Goal: Complete application form: Complete application form

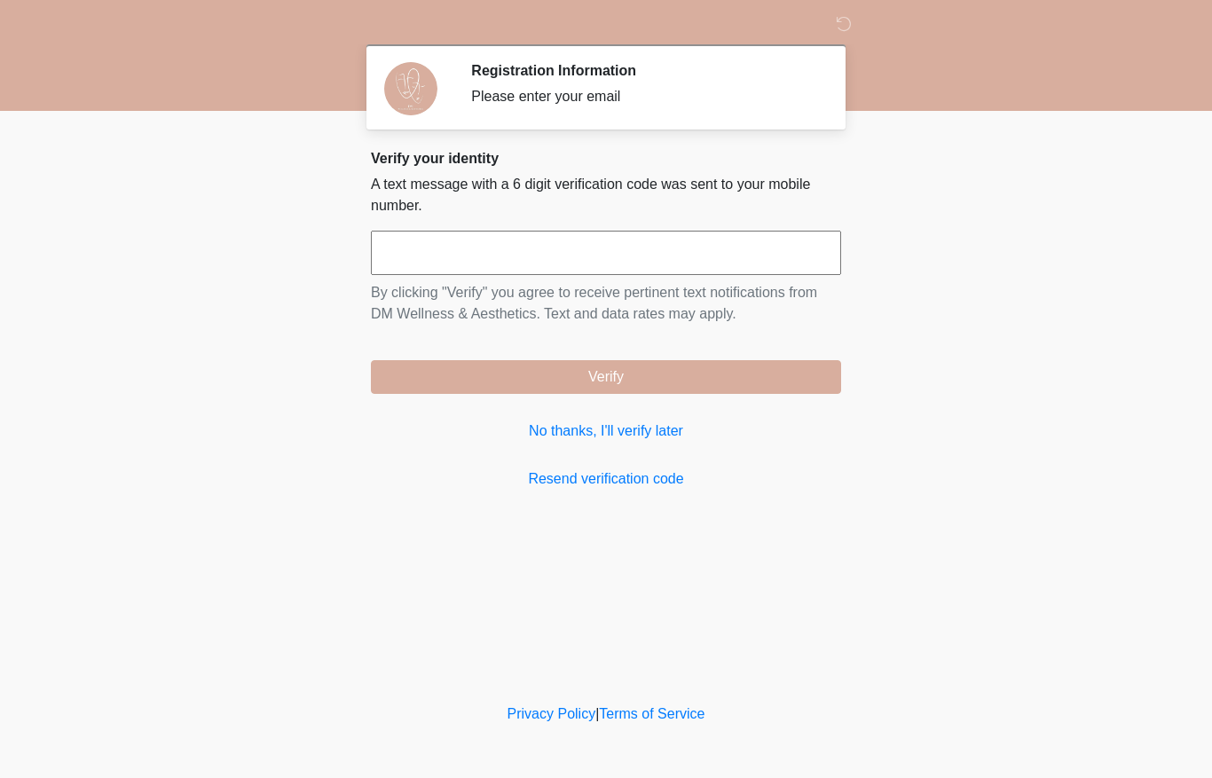
click at [640, 246] on input "text" at bounding box center [606, 253] width 470 height 44
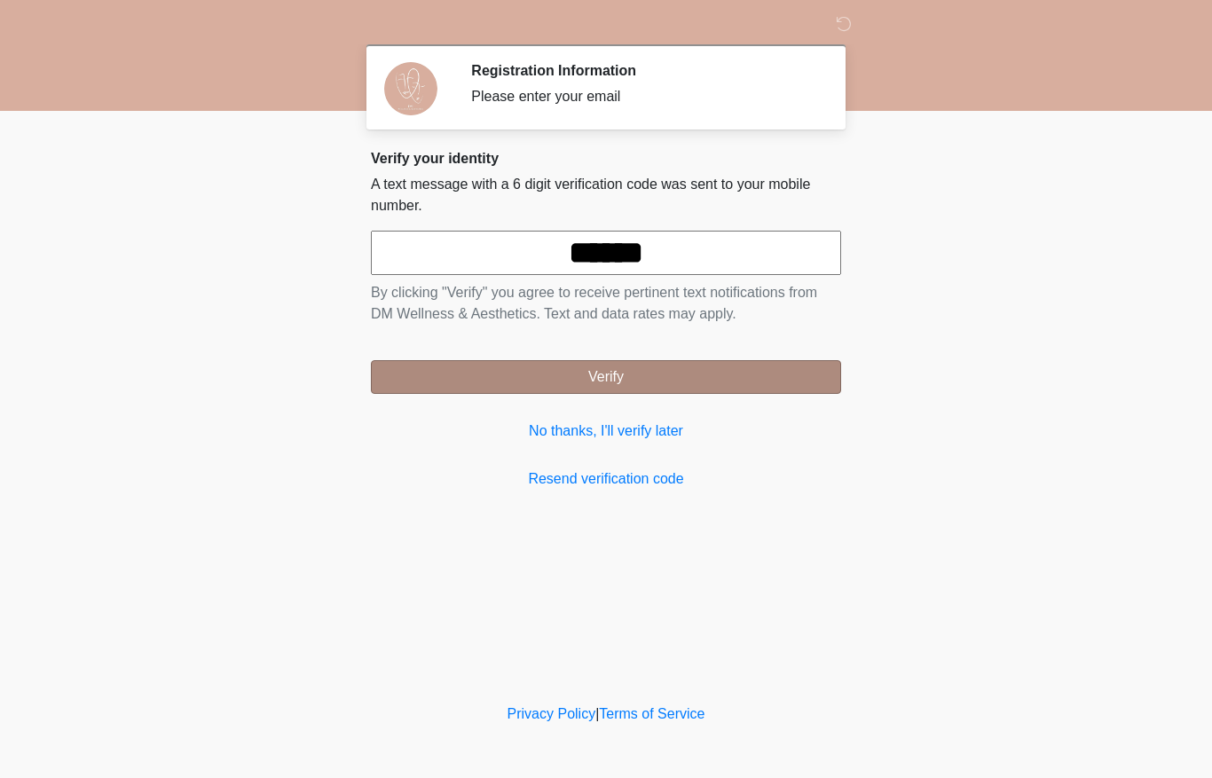
type input "******"
click at [709, 373] on button "Verify" at bounding box center [606, 377] width 470 height 34
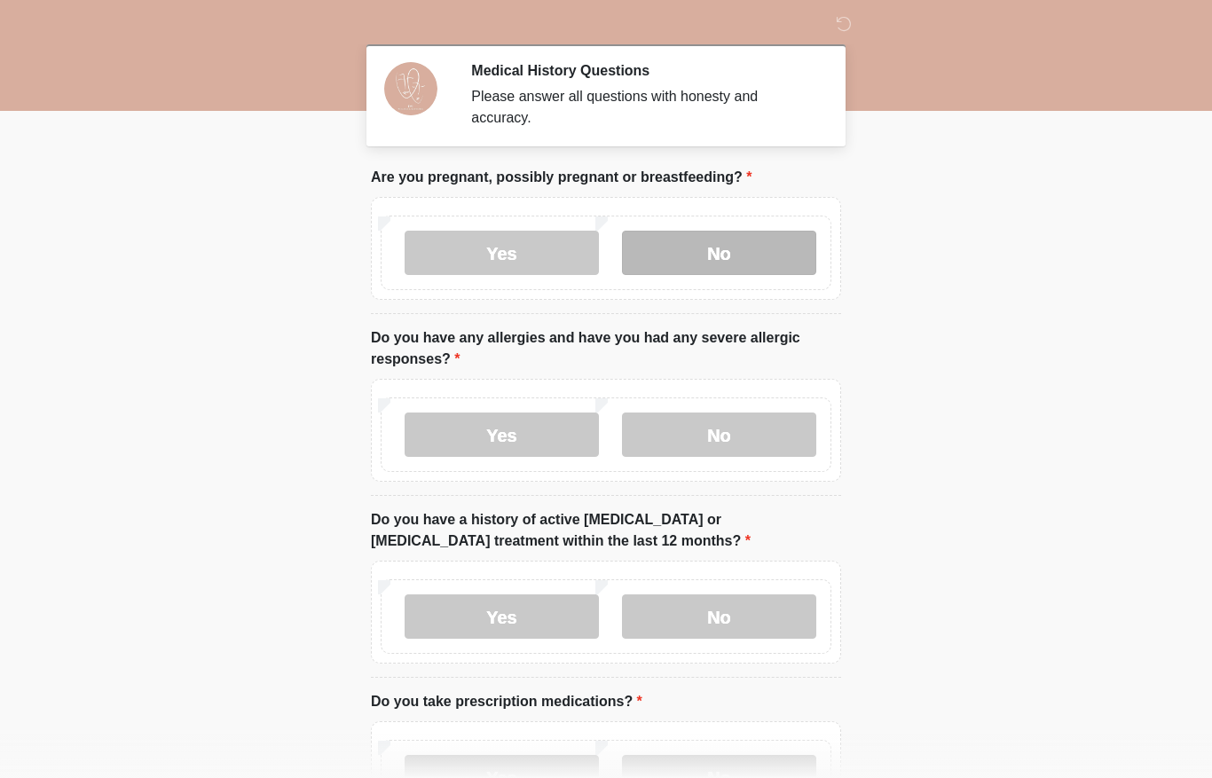
click at [753, 243] on label "No" at bounding box center [719, 253] width 194 height 44
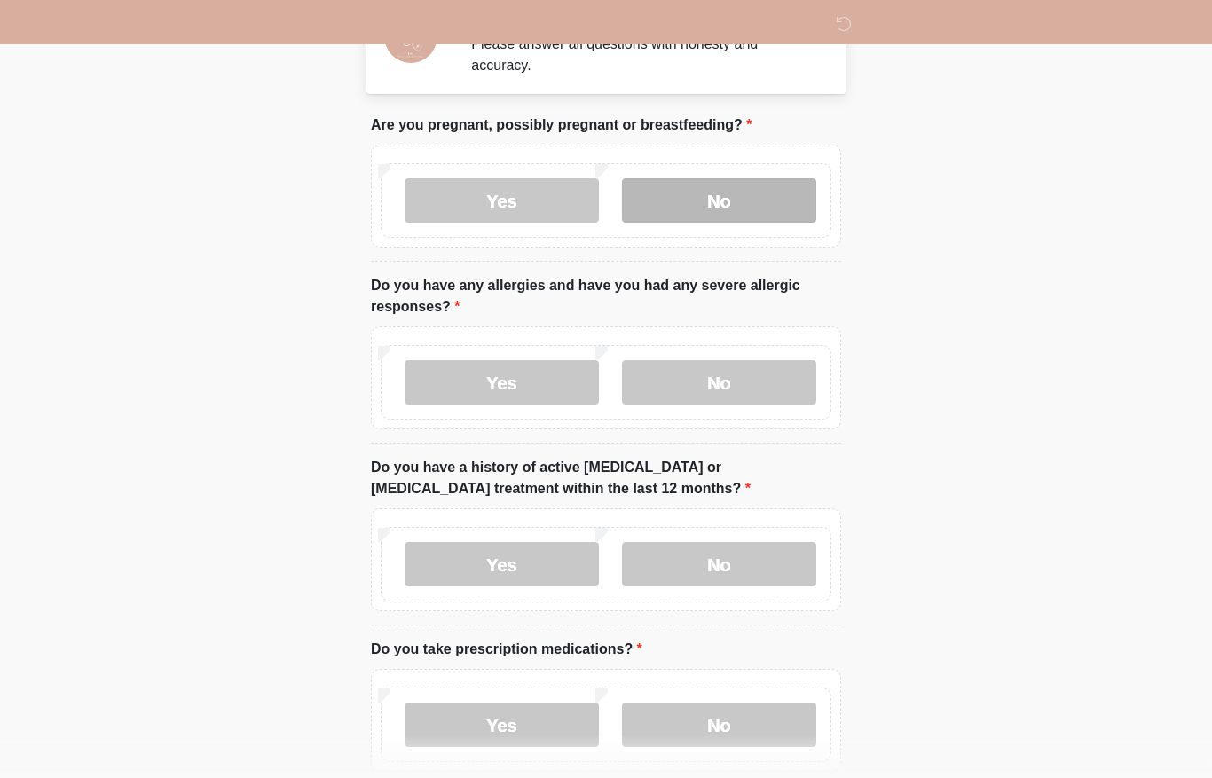
scroll to position [168, 0]
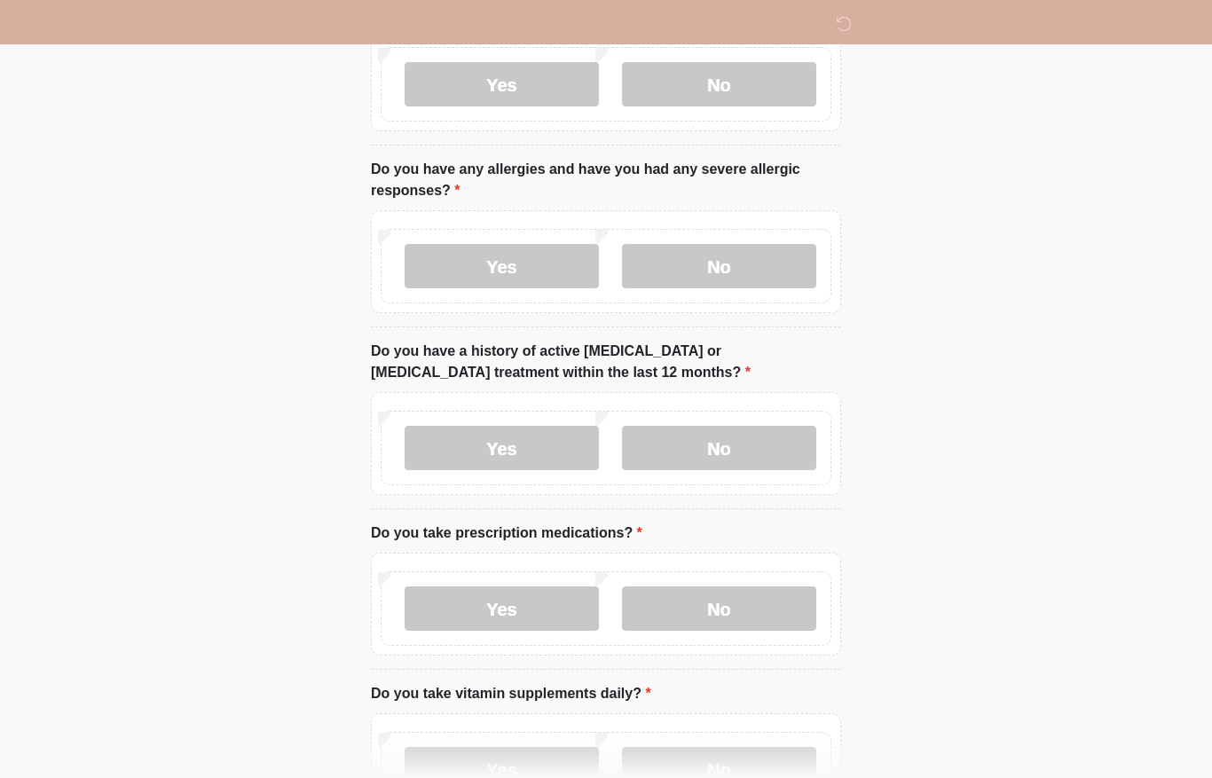
click at [741, 235] on div "Yes No" at bounding box center [606, 267] width 451 height 75
click at [750, 255] on label "No" at bounding box center [719, 267] width 194 height 44
click at [732, 439] on label "No" at bounding box center [719, 448] width 194 height 44
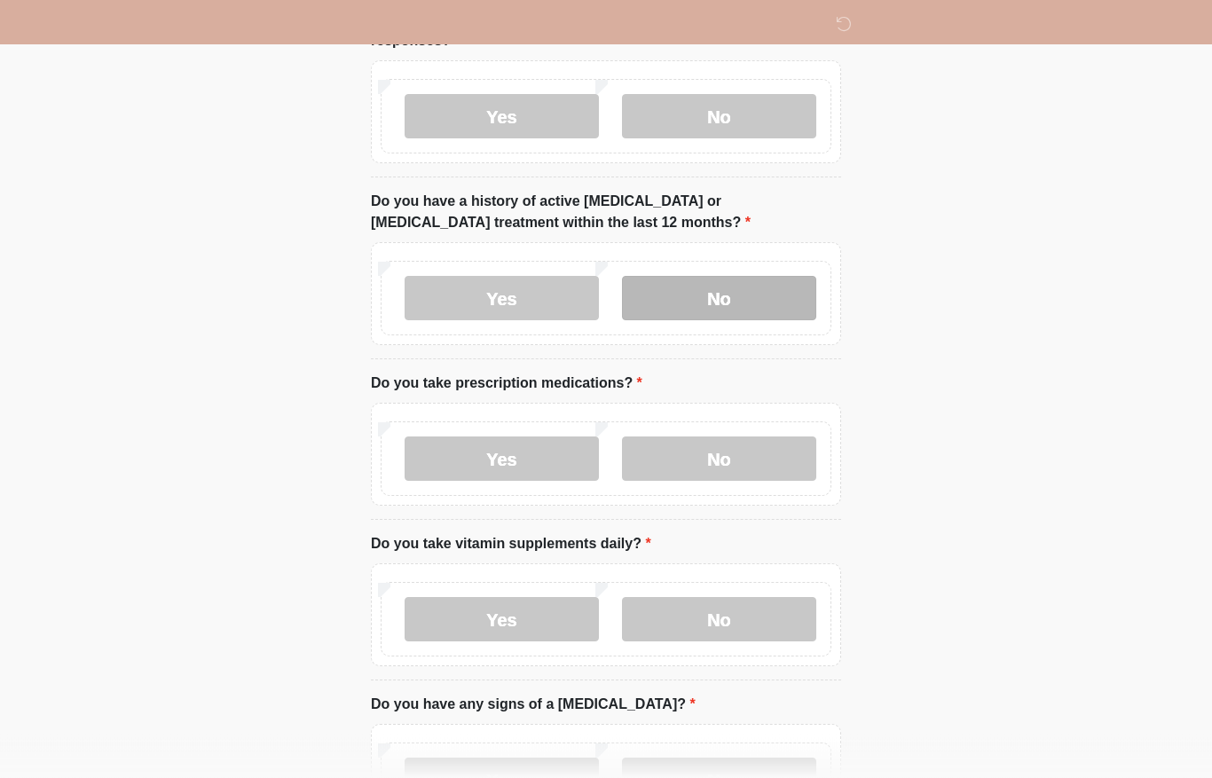
scroll to position [320, 0]
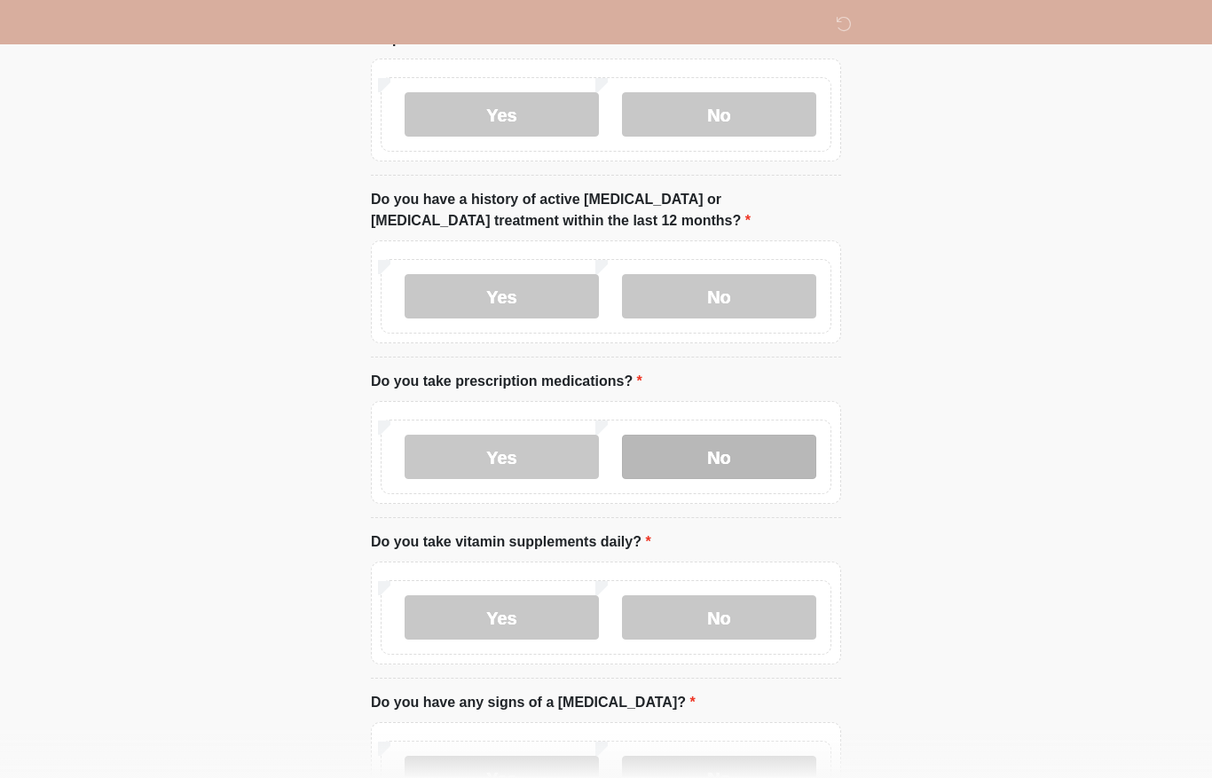
click at [735, 454] on label "No" at bounding box center [719, 457] width 194 height 44
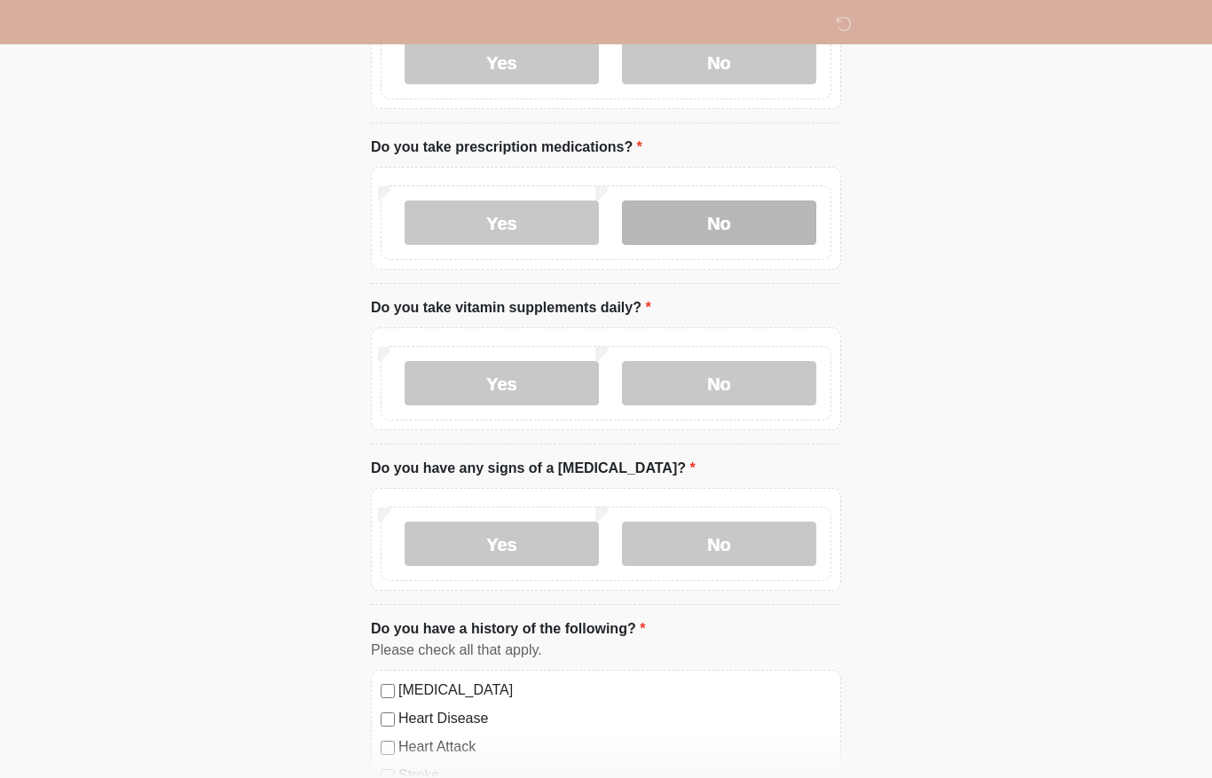
scroll to position [561, 0]
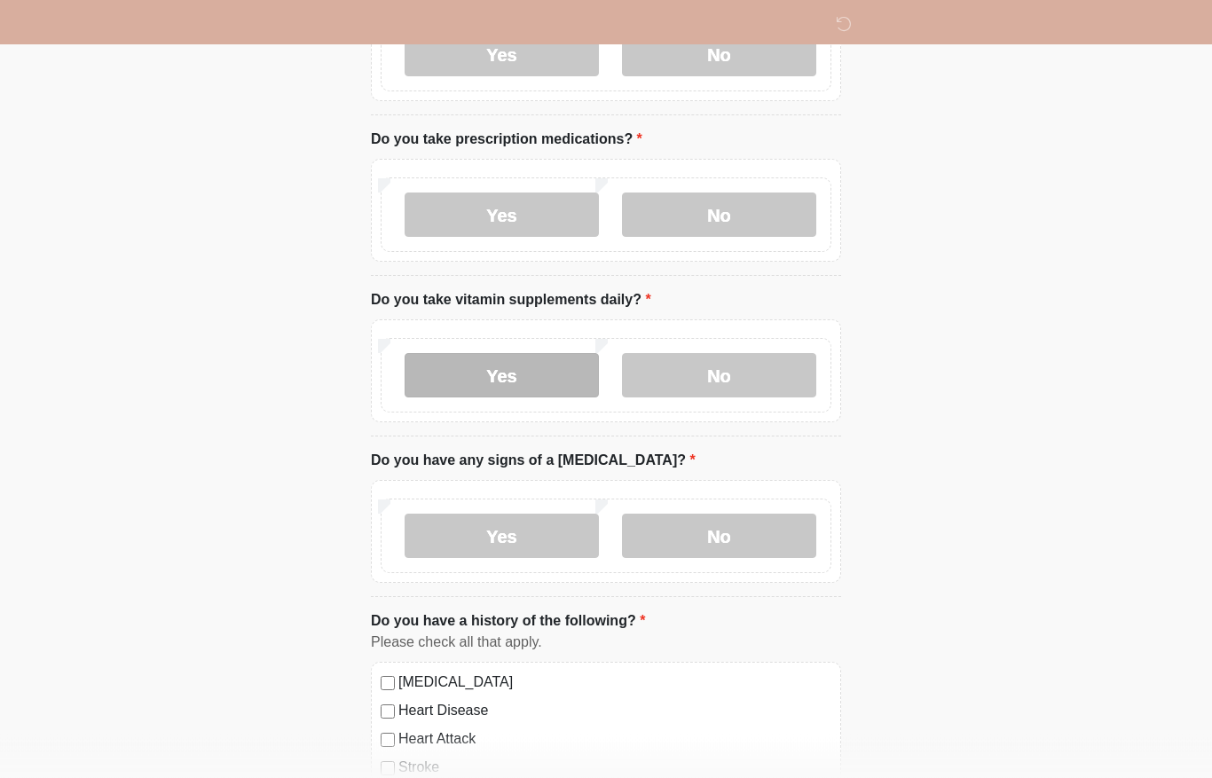
click at [534, 372] on label "Yes" at bounding box center [501, 376] width 194 height 44
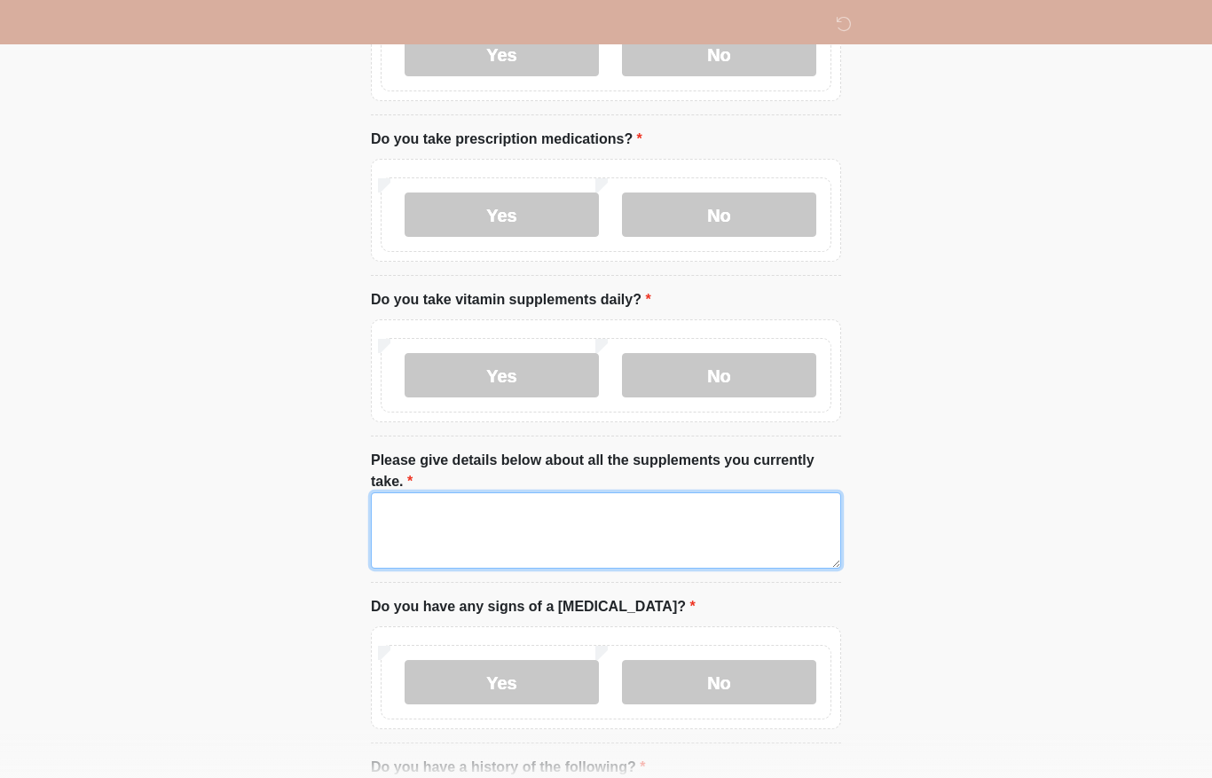
click at [618, 495] on textarea "Please give details below about all the supplements you currently take." at bounding box center [606, 530] width 470 height 76
click at [670, 528] on textarea "Please give details below about all the supplements you currently take." at bounding box center [606, 531] width 470 height 76
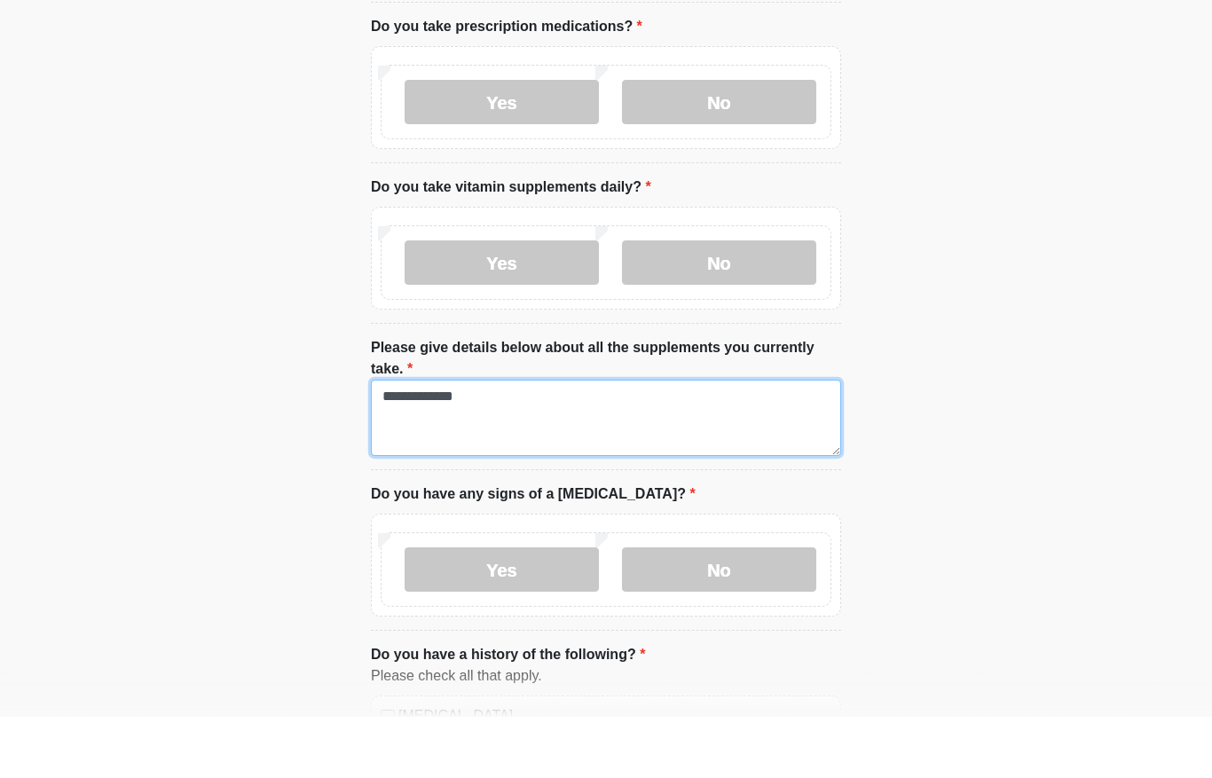
scroll to position [669, 0]
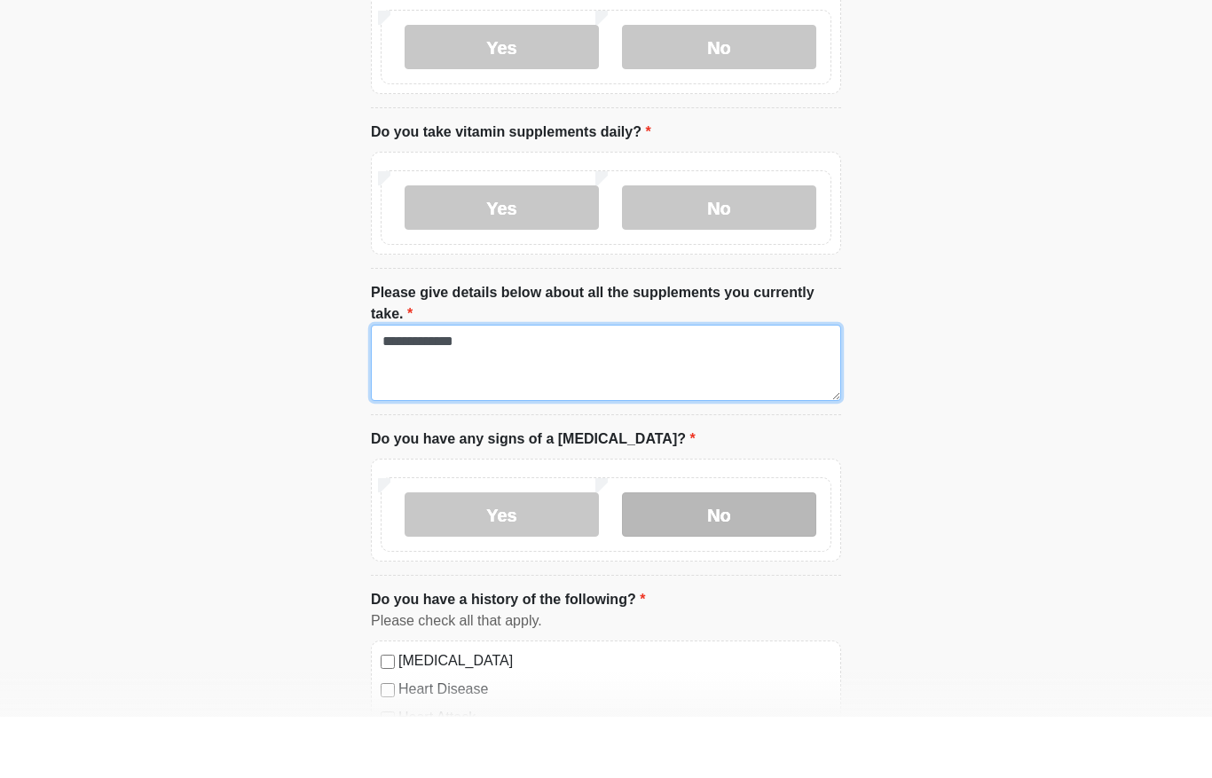
type textarea "**********"
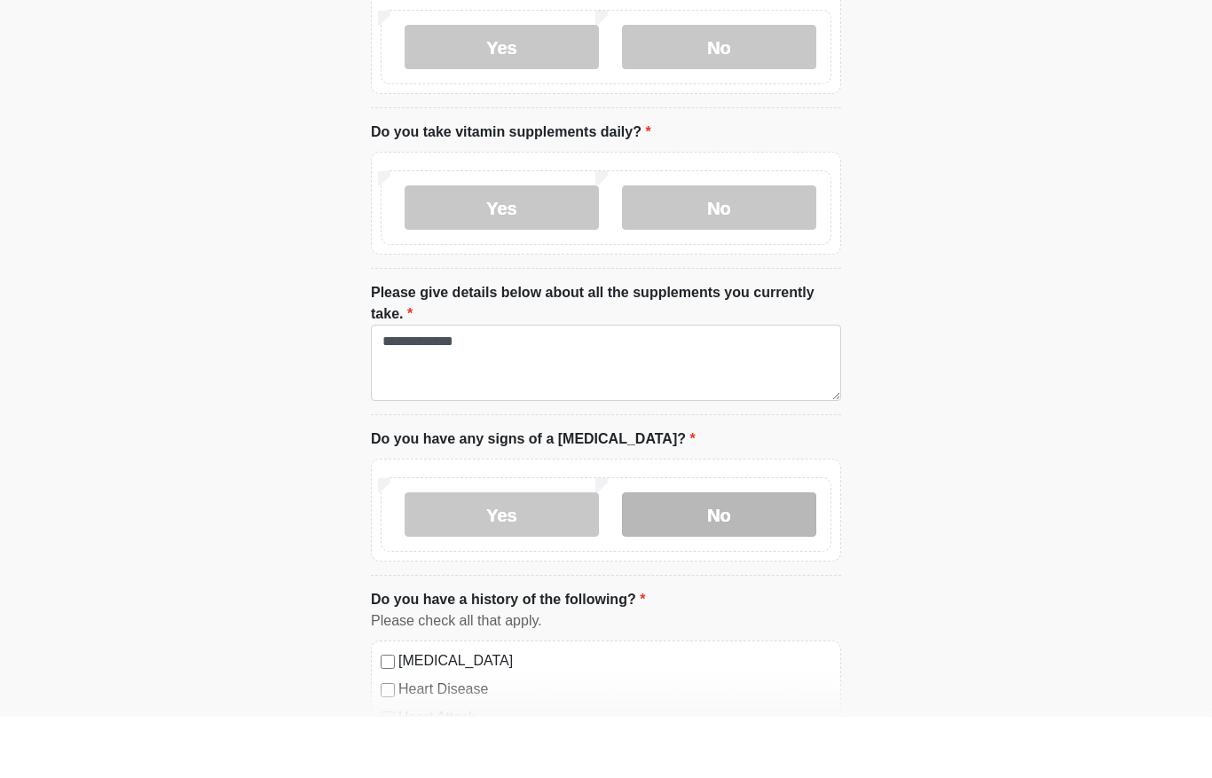
click at [773, 553] on label "No" at bounding box center [719, 575] width 194 height 44
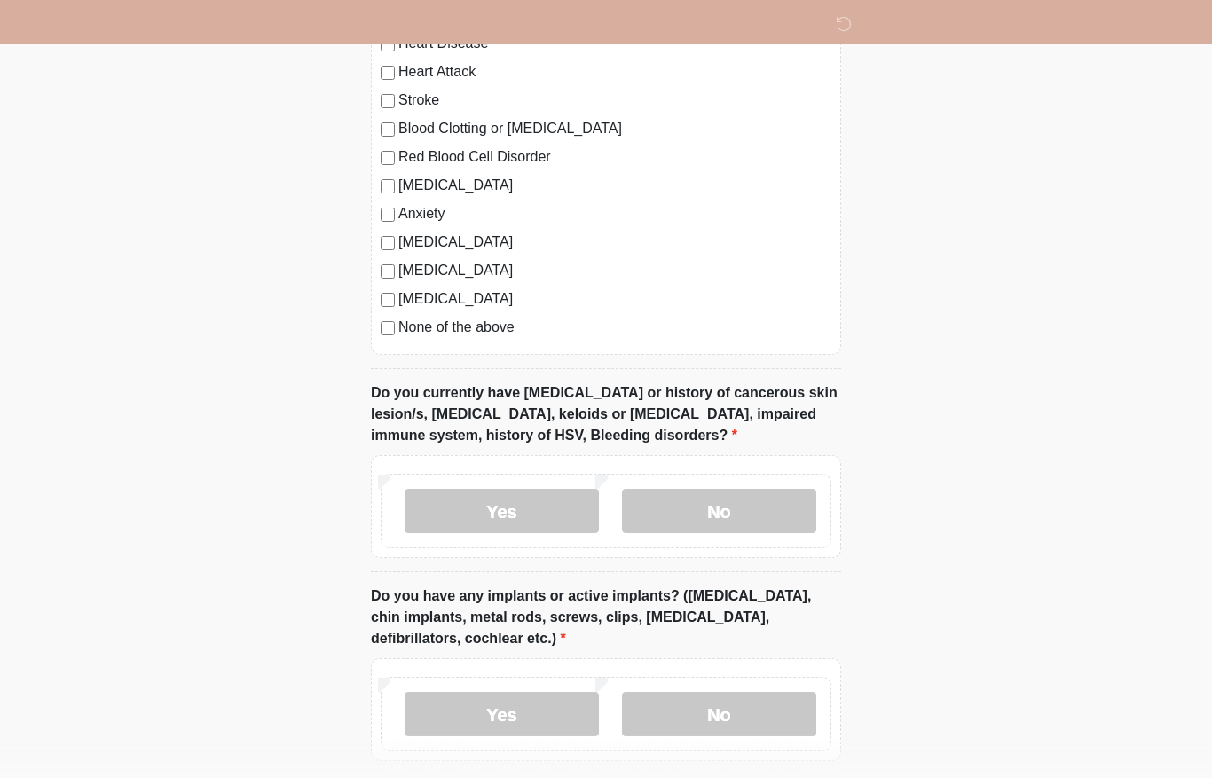
scroll to position [1379, 0]
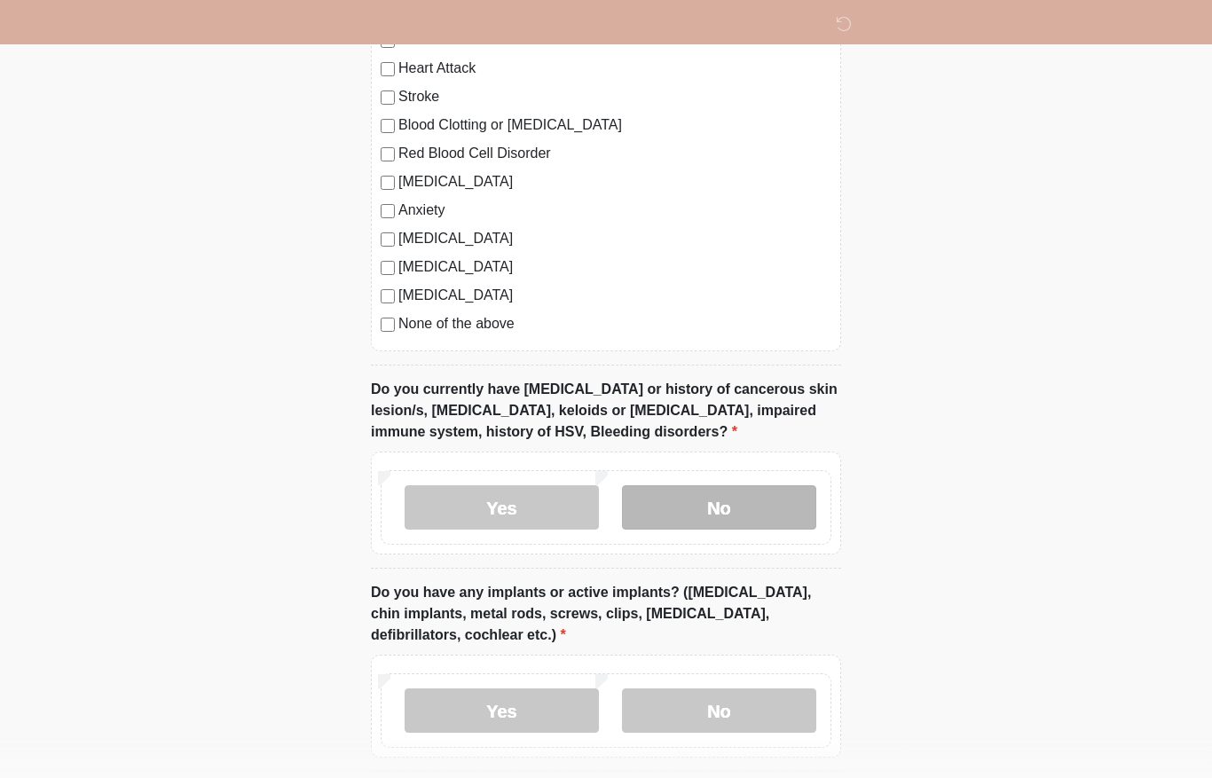
click at [691, 491] on label "No" at bounding box center [719, 507] width 194 height 44
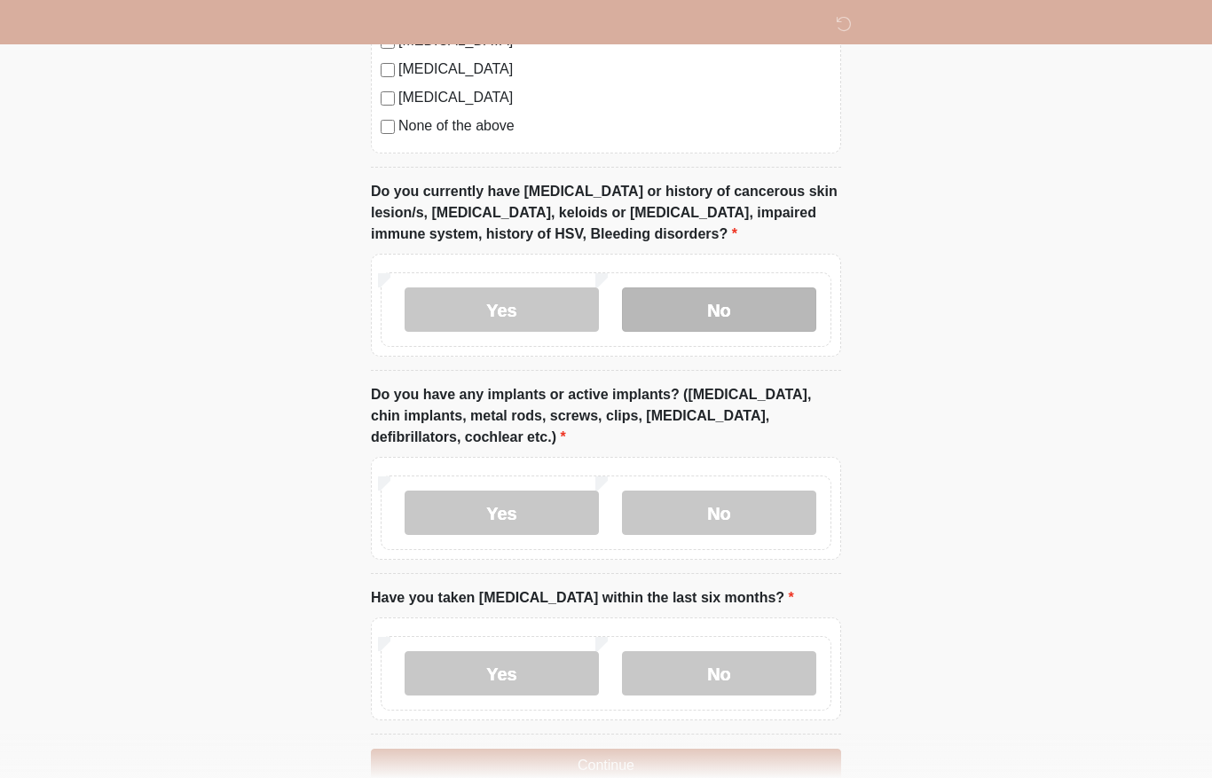
scroll to position [1581, 0]
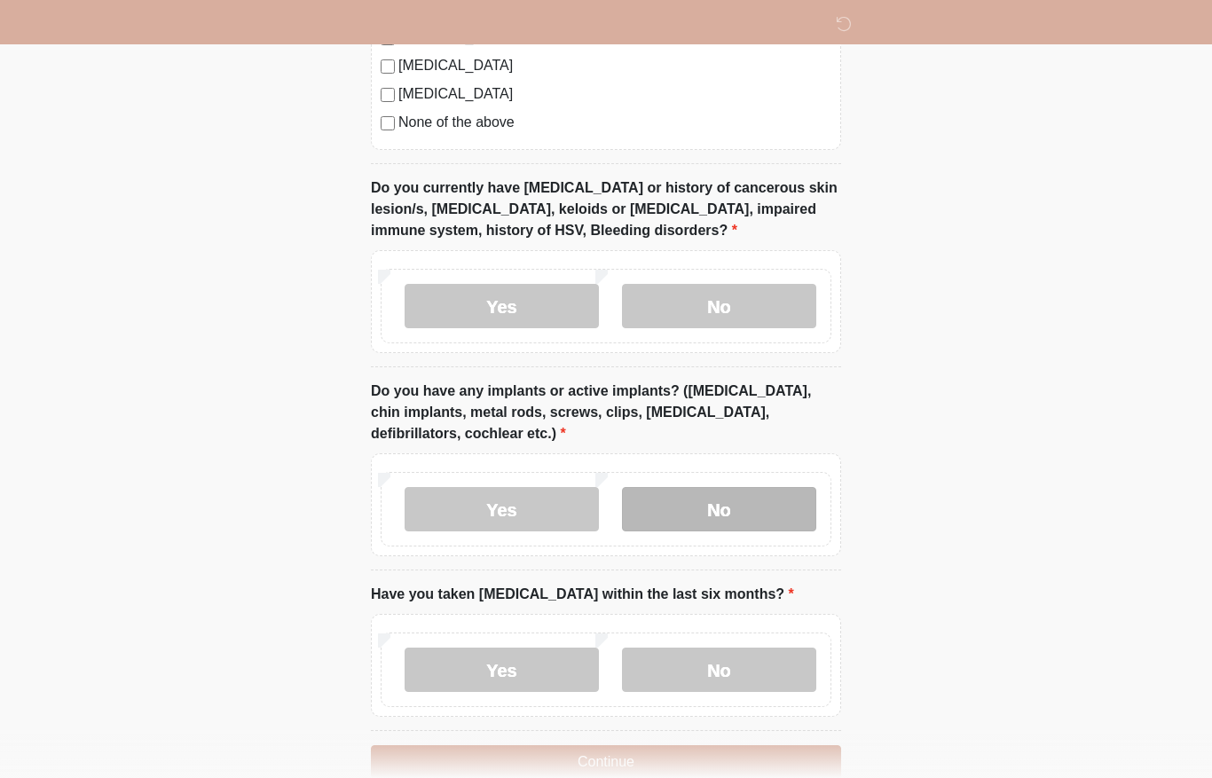
click at [695, 507] on label "No" at bounding box center [719, 509] width 194 height 44
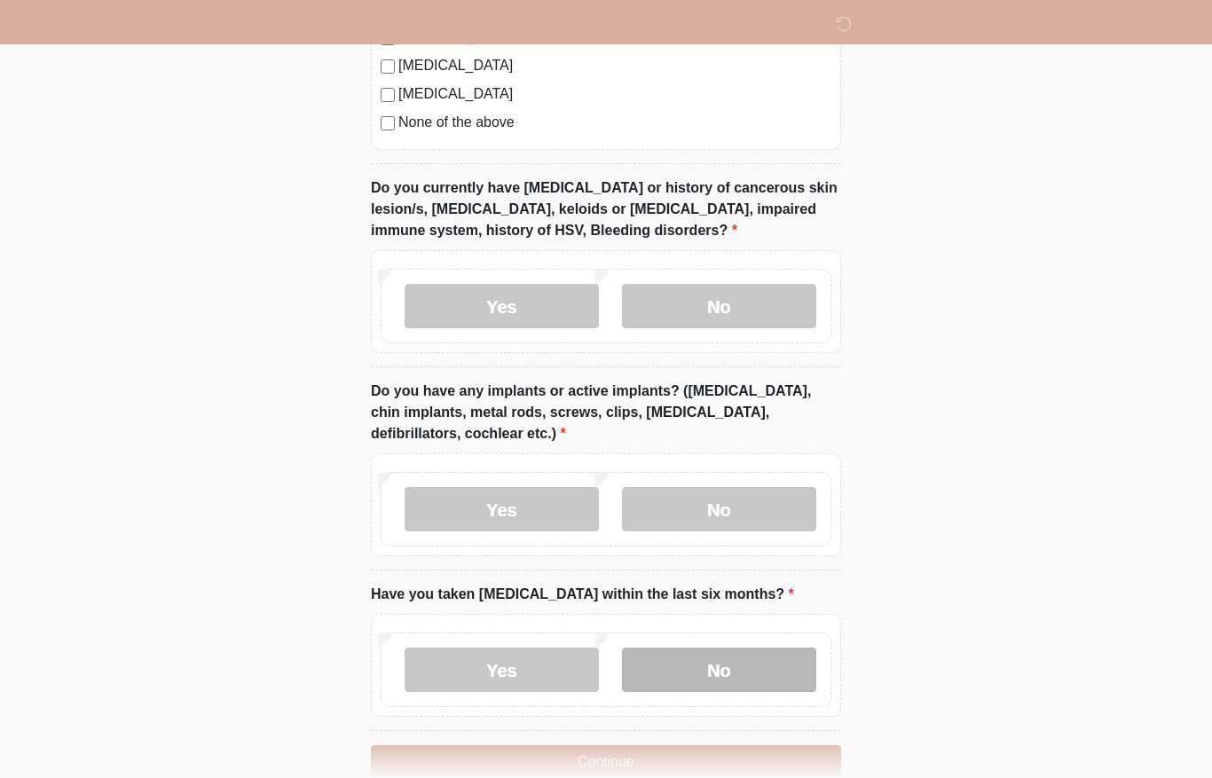
click at [720, 674] on label "No" at bounding box center [719, 670] width 194 height 44
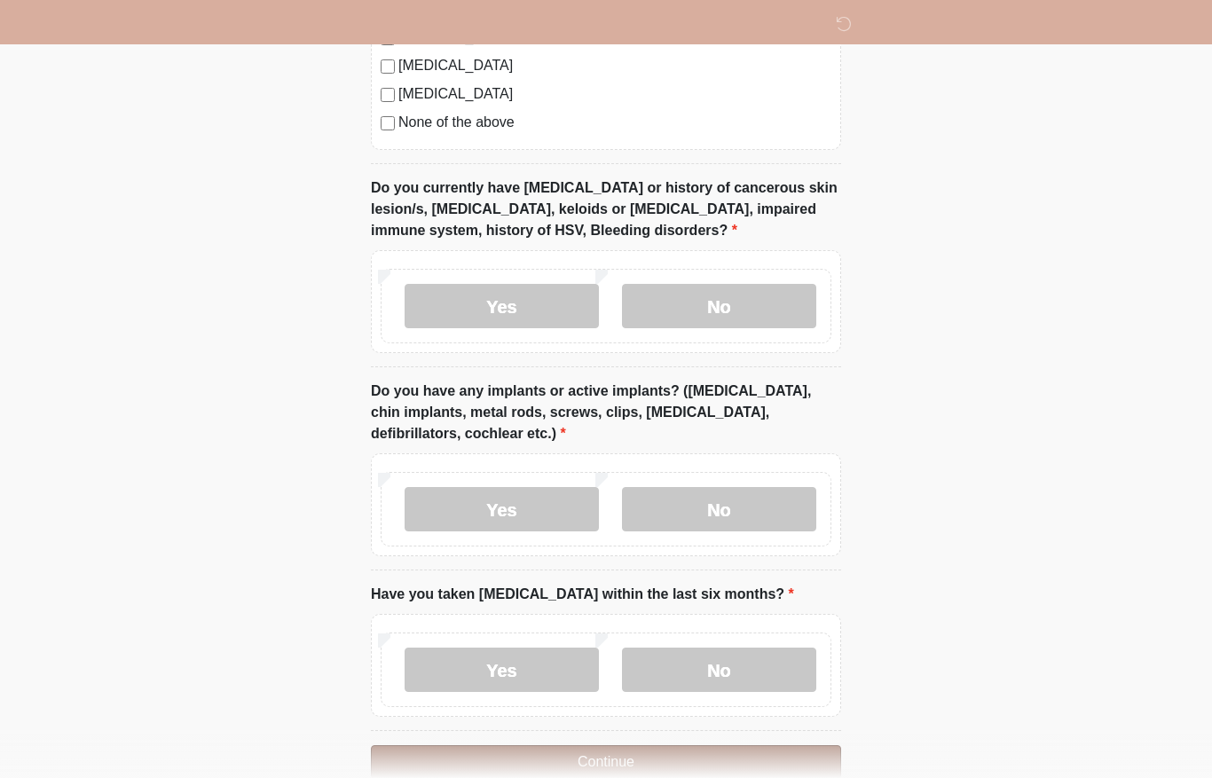
click at [788, 753] on button "Continue" at bounding box center [606, 762] width 470 height 34
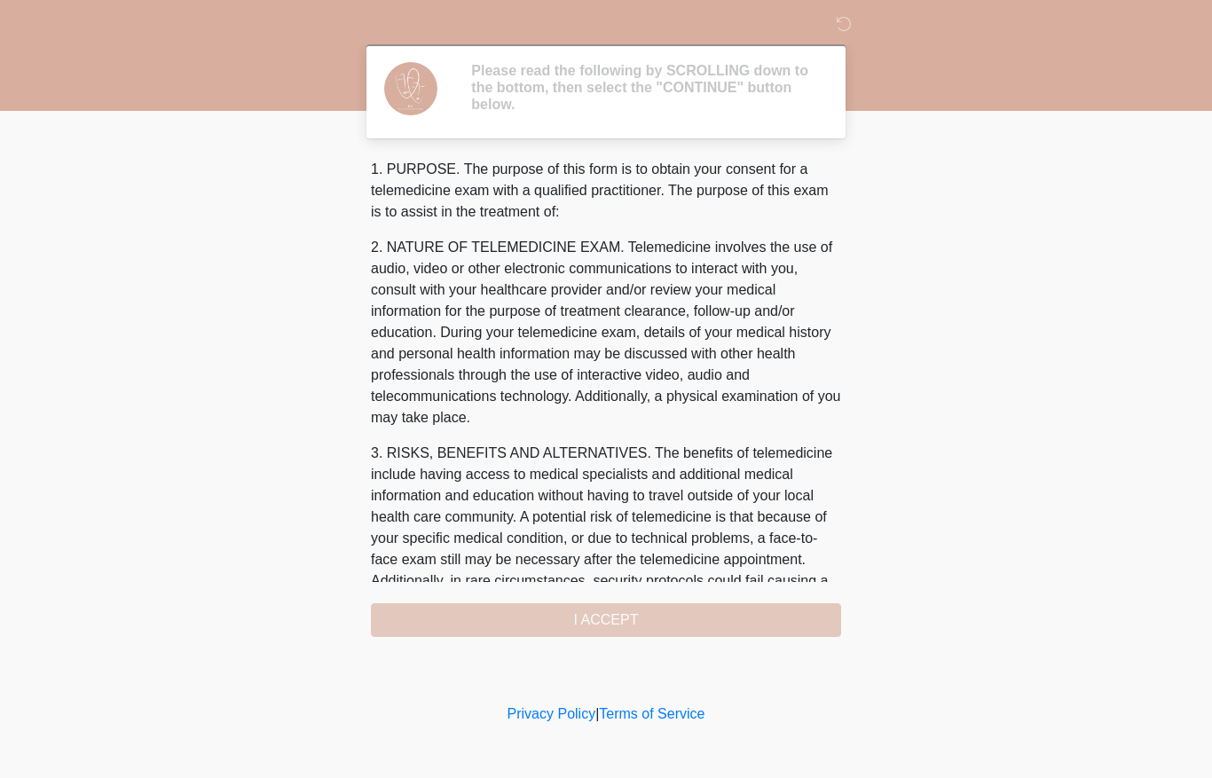
scroll to position [0, 0]
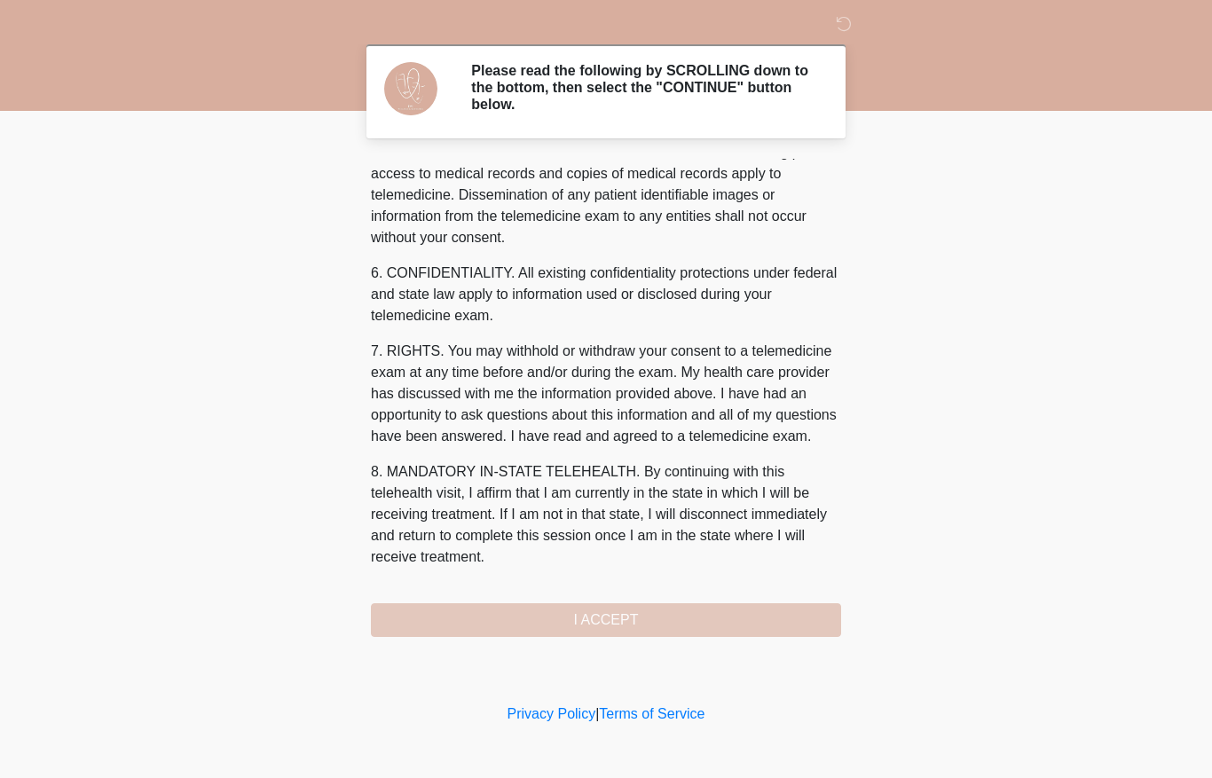
click at [756, 601] on div "1. PURPOSE. The purpose of this form is to obtain your consent for a telemedici…" at bounding box center [606, 398] width 470 height 478
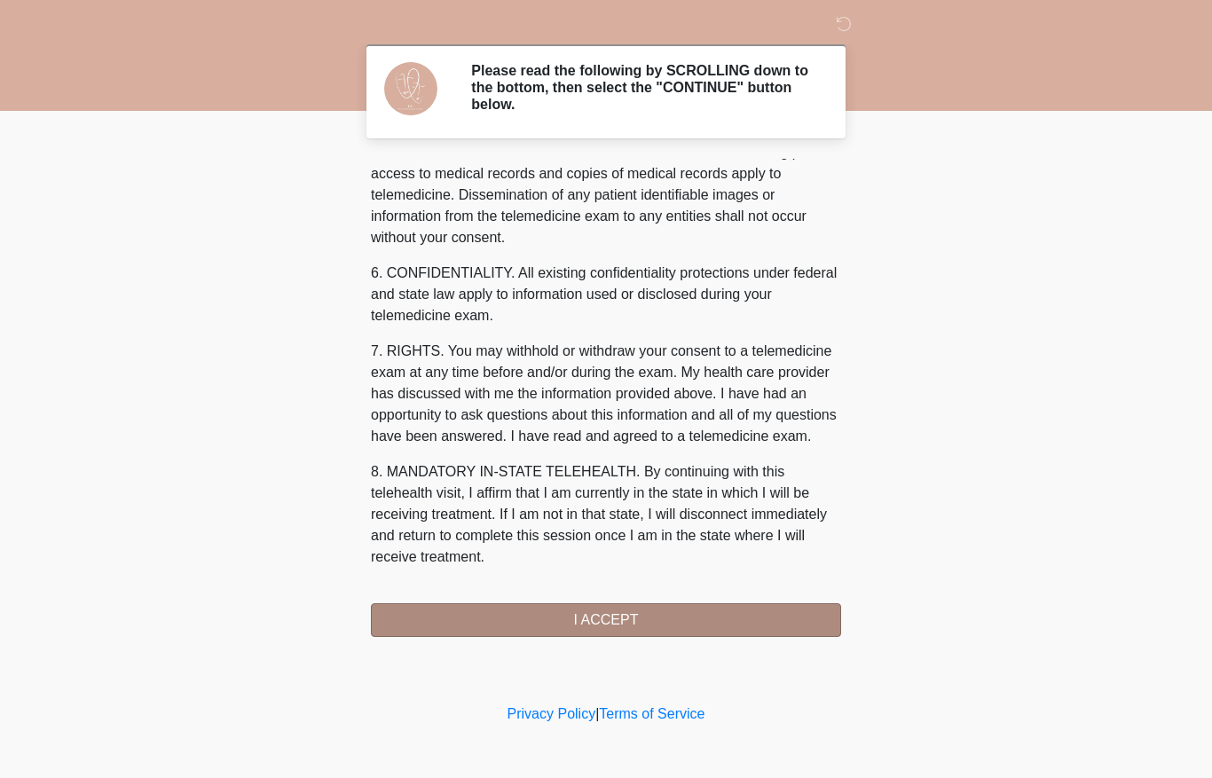
click at [826, 616] on button "I ACCEPT" at bounding box center [606, 620] width 470 height 34
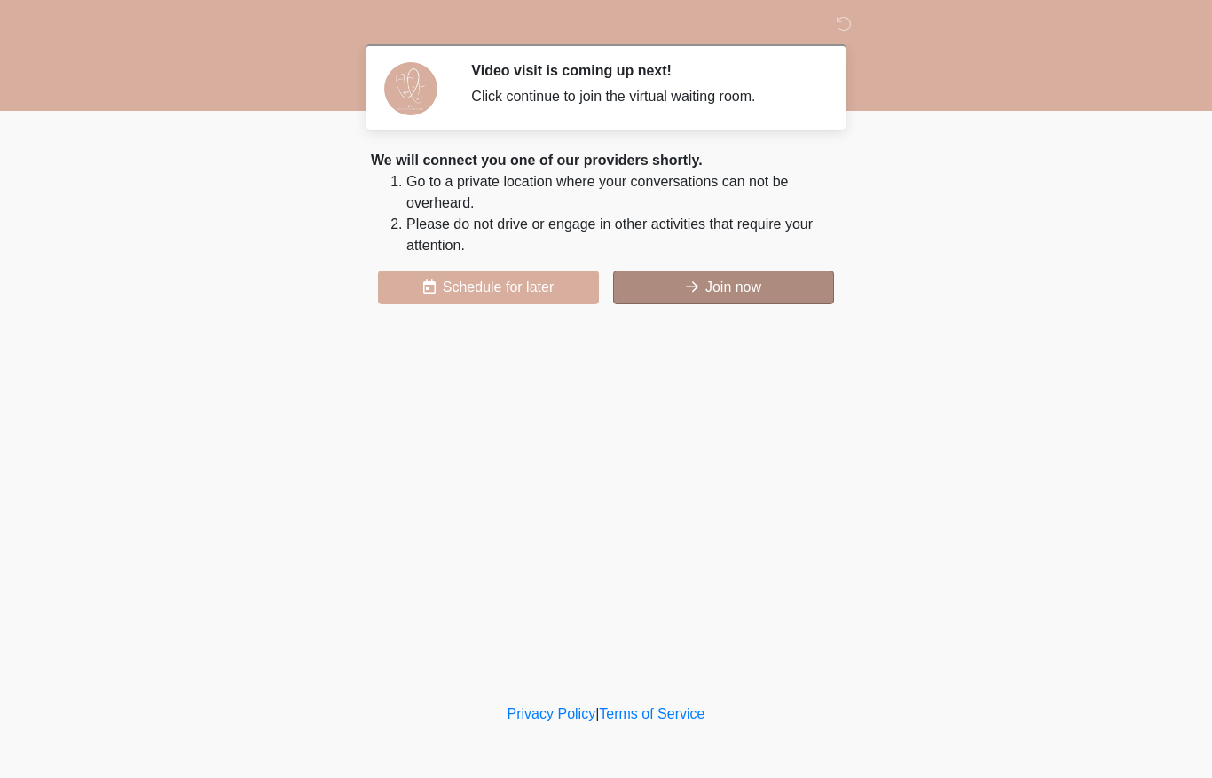
click at [661, 301] on button "Join now" at bounding box center [723, 288] width 221 height 34
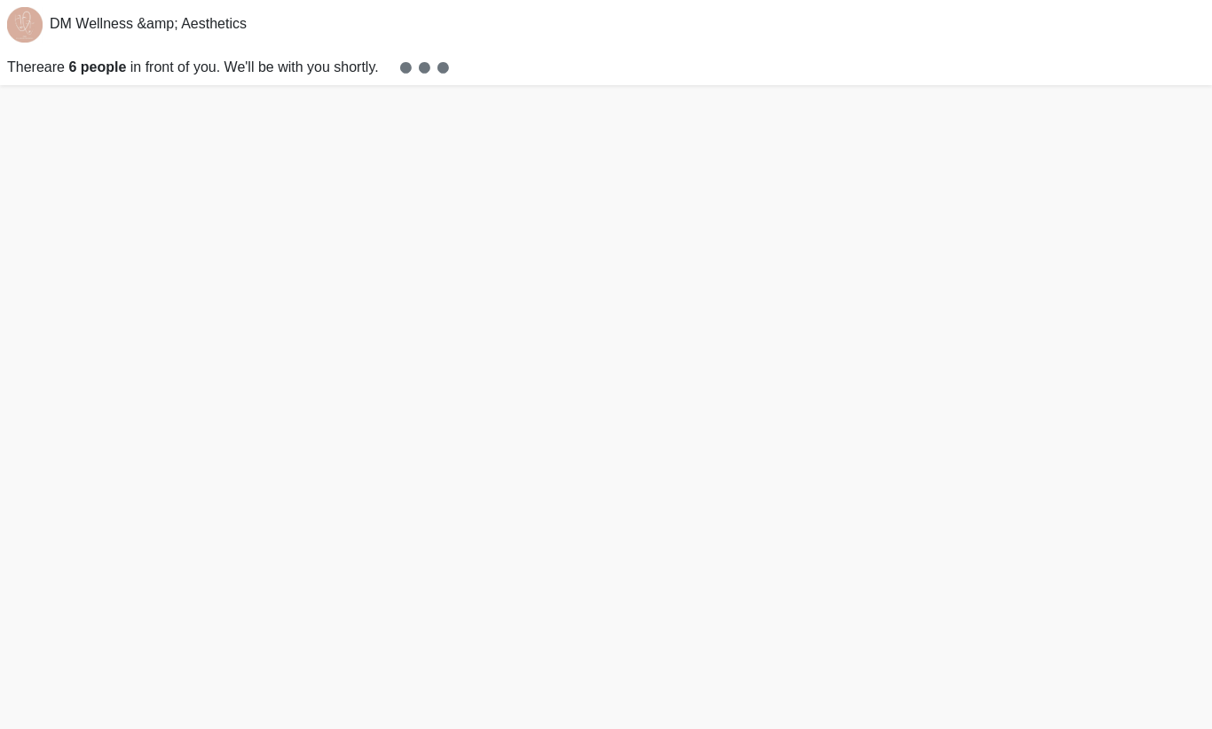
scroll to position [5, 0]
